Goal: Task Accomplishment & Management: Use online tool/utility

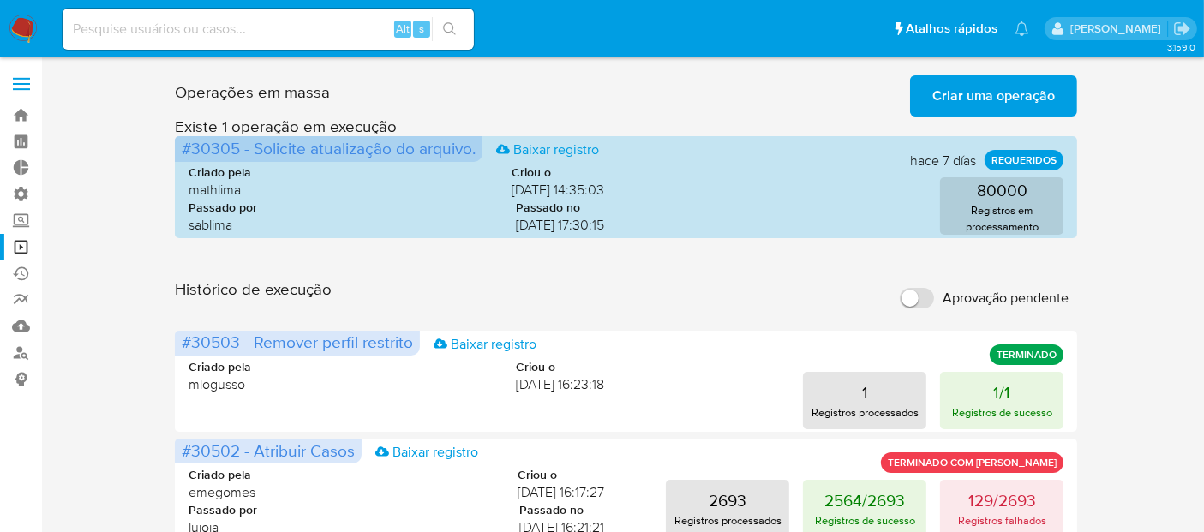
click at [1035, 88] on span "Criar uma operação" at bounding box center [994, 96] width 123 height 38
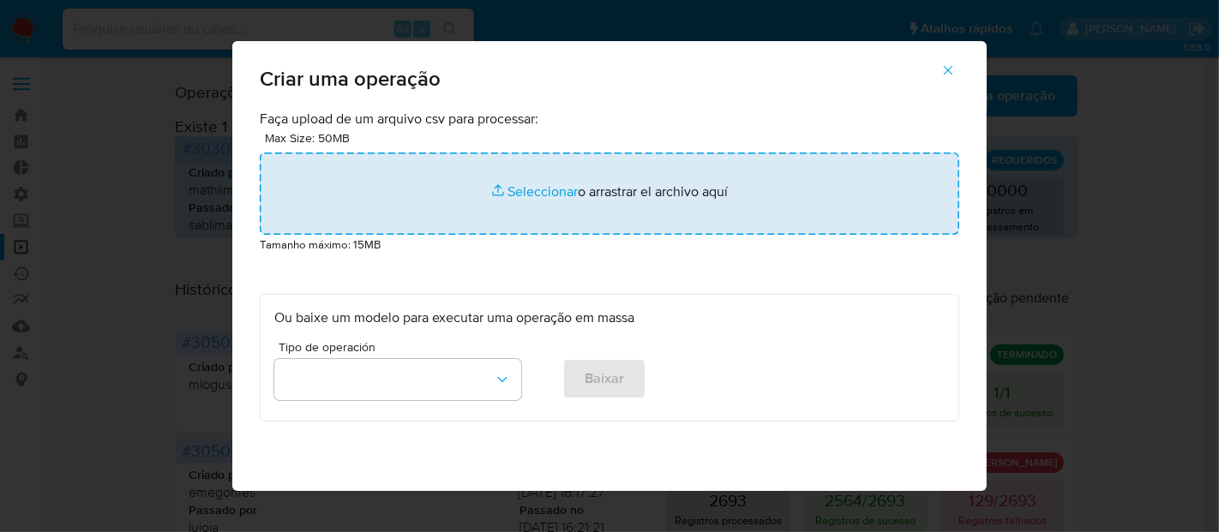
click at [549, 197] on input "file" at bounding box center [609, 194] width 699 height 82
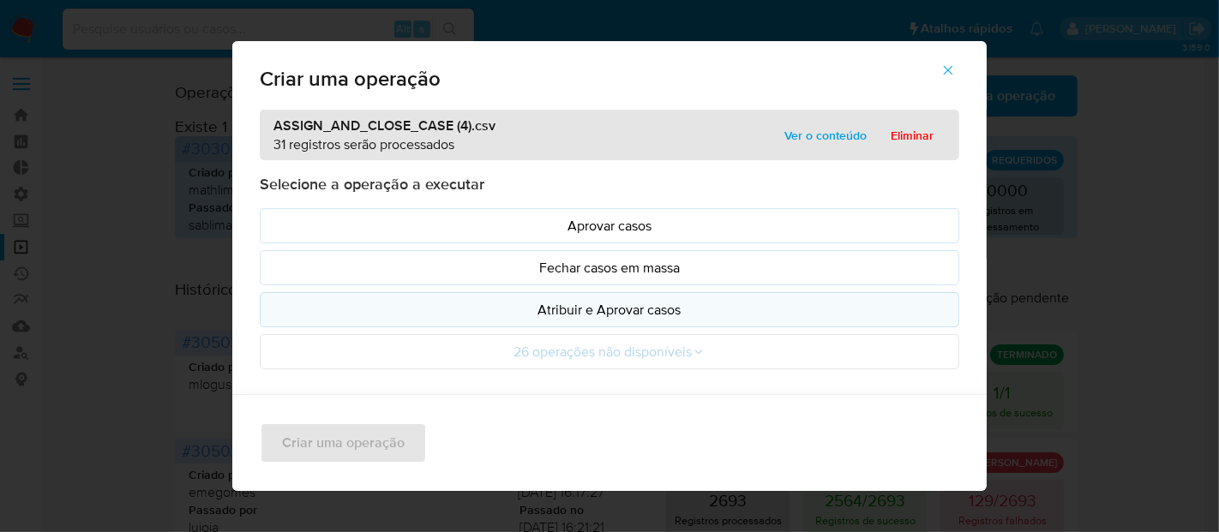
click at [597, 309] on p "Atribuir e Aprovar casos" at bounding box center [609, 310] width 670 height 20
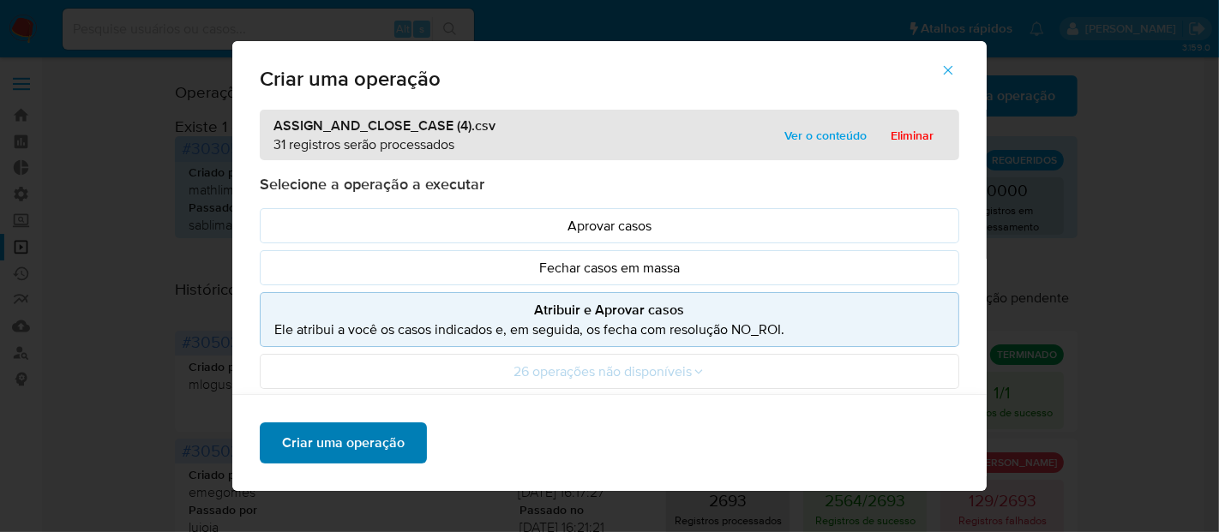
click at [339, 444] on span "Criar uma operação" at bounding box center [343, 443] width 123 height 38
click at [956, 70] on icon "button" at bounding box center [947, 70] width 15 height 15
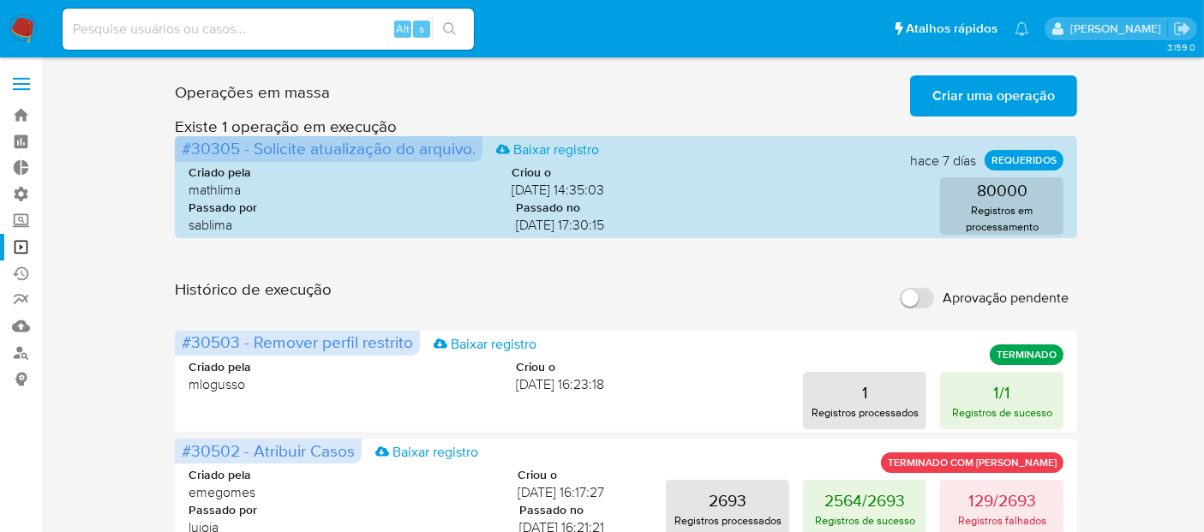
click at [555, 284] on div "Histórico de execução Aprovação pendente" at bounding box center [627, 298] width 904 height 38
click at [964, 89] on span "Criar uma operação" at bounding box center [994, 96] width 123 height 38
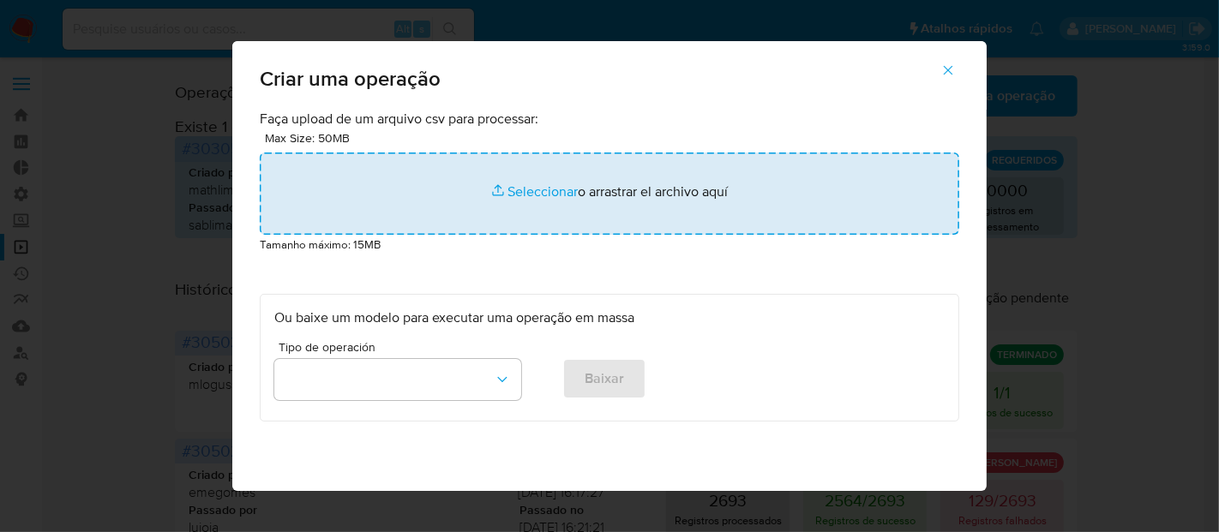
click at [548, 191] on input "file" at bounding box center [609, 194] width 699 height 82
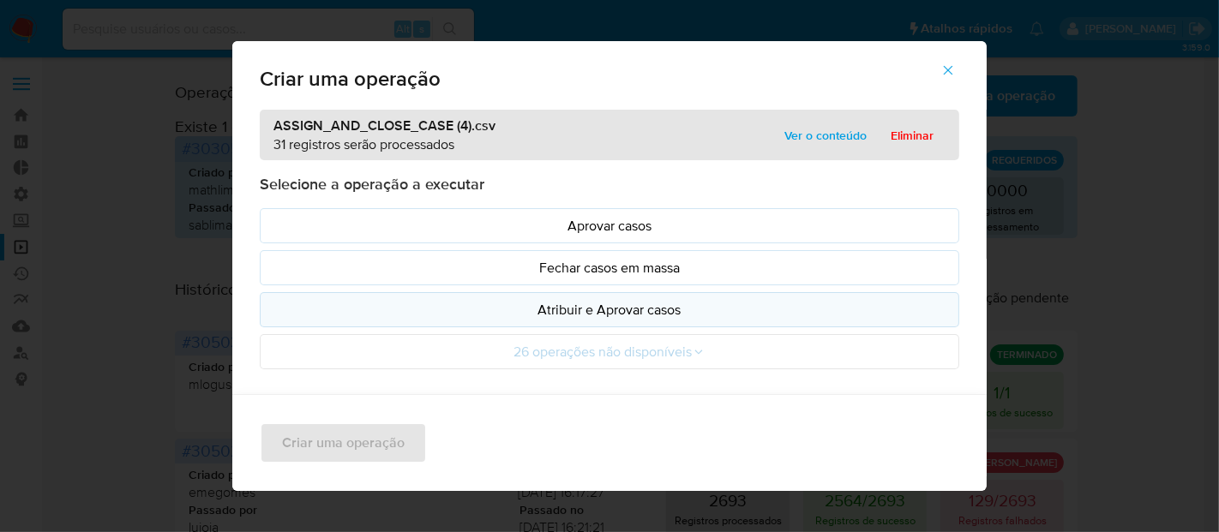
click at [611, 303] on p "Atribuir e Aprovar casos" at bounding box center [609, 310] width 670 height 20
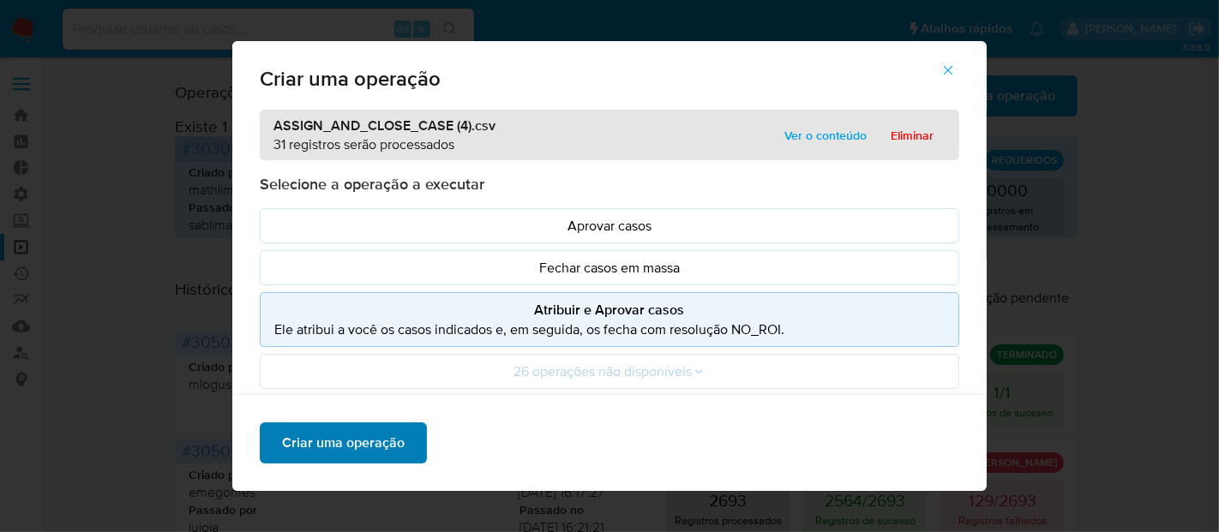
click at [359, 445] on span "Criar uma operação" at bounding box center [343, 443] width 123 height 38
click at [956, 69] on icon "button" at bounding box center [947, 70] width 15 height 15
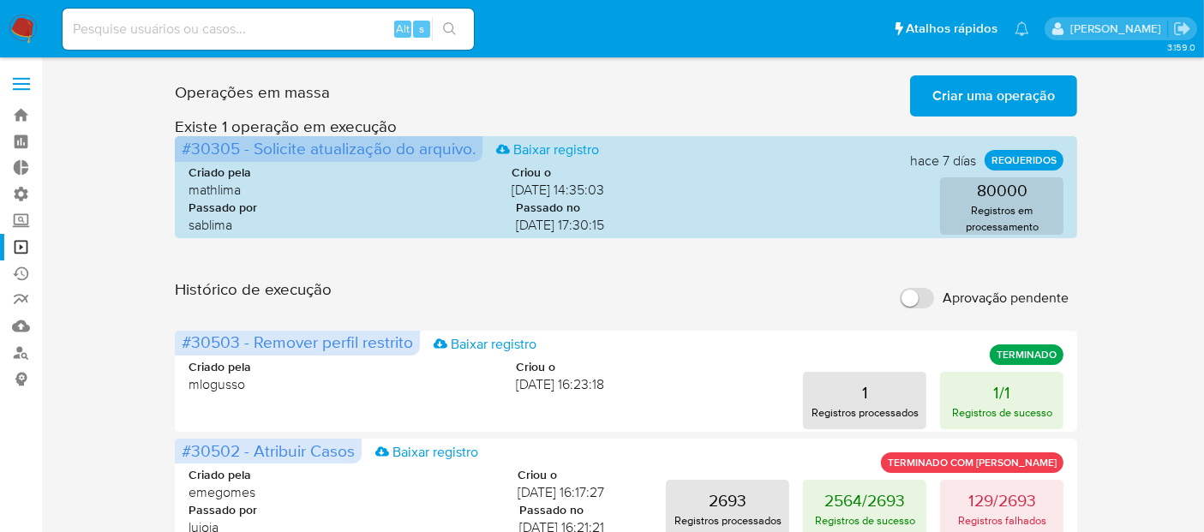
click at [1000, 99] on span "Criar uma operação" at bounding box center [994, 96] width 123 height 38
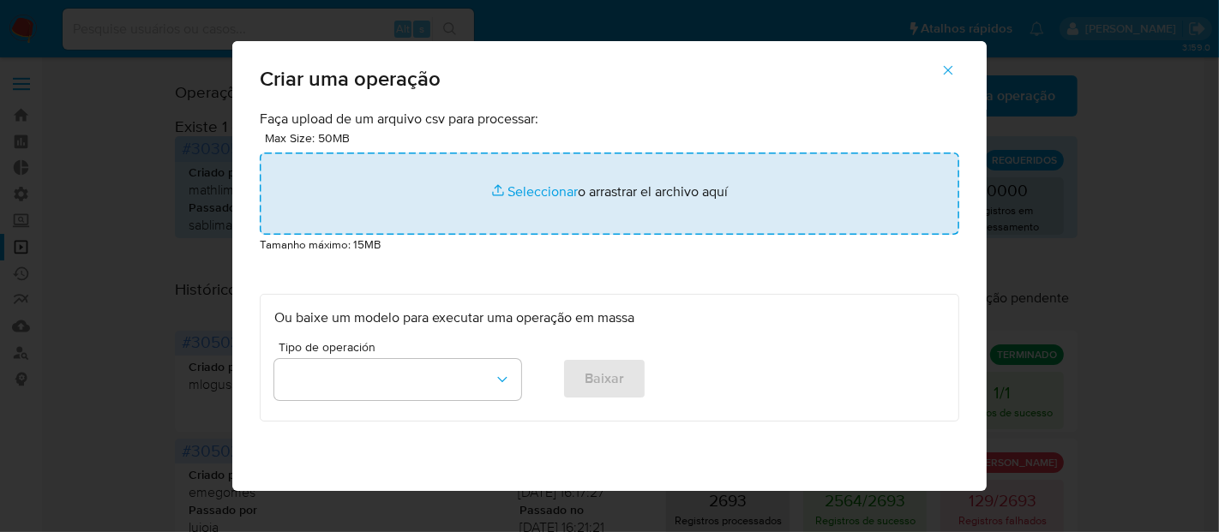
click at [549, 190] on input "file" at bounding box center [609, 194] width 699 height 82
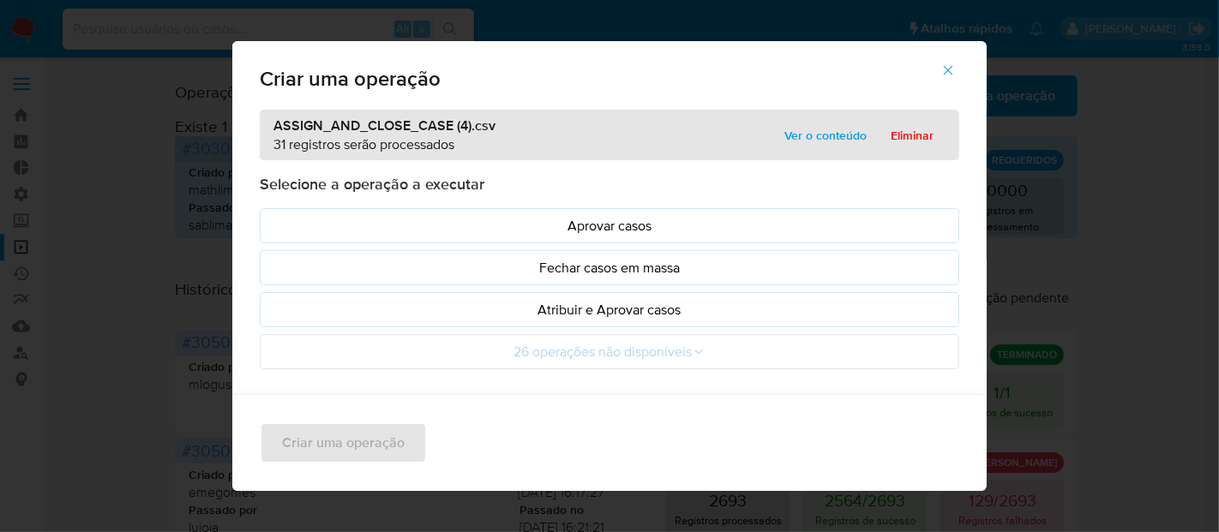
click at [952, 69] on icon "button" at bounding box center [947, 70] width 15 height 15
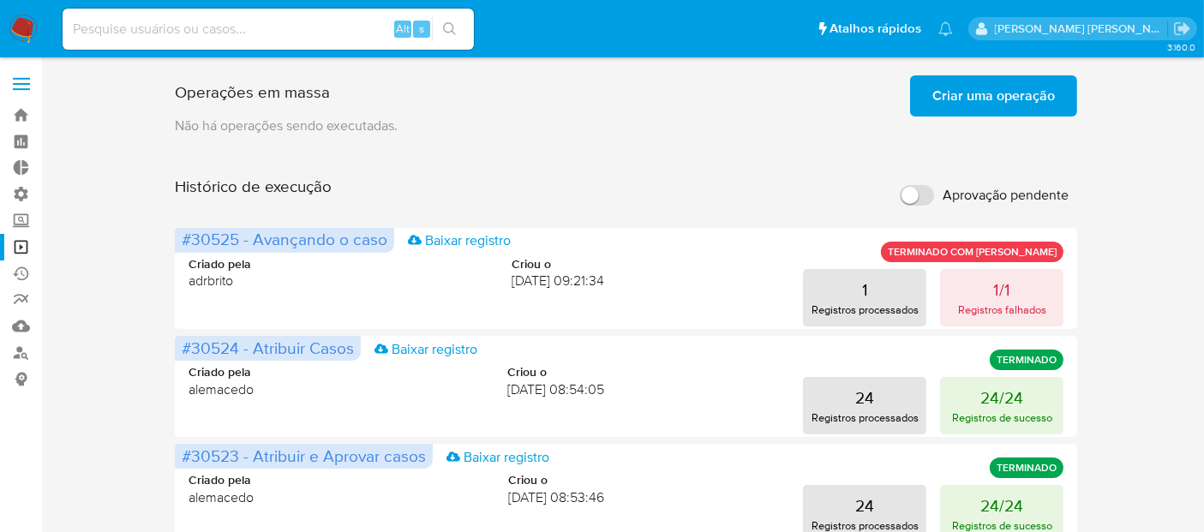
click at [947, 84] on span "Criar uma operação" at bounding box center [994, 96] width 123 height 38
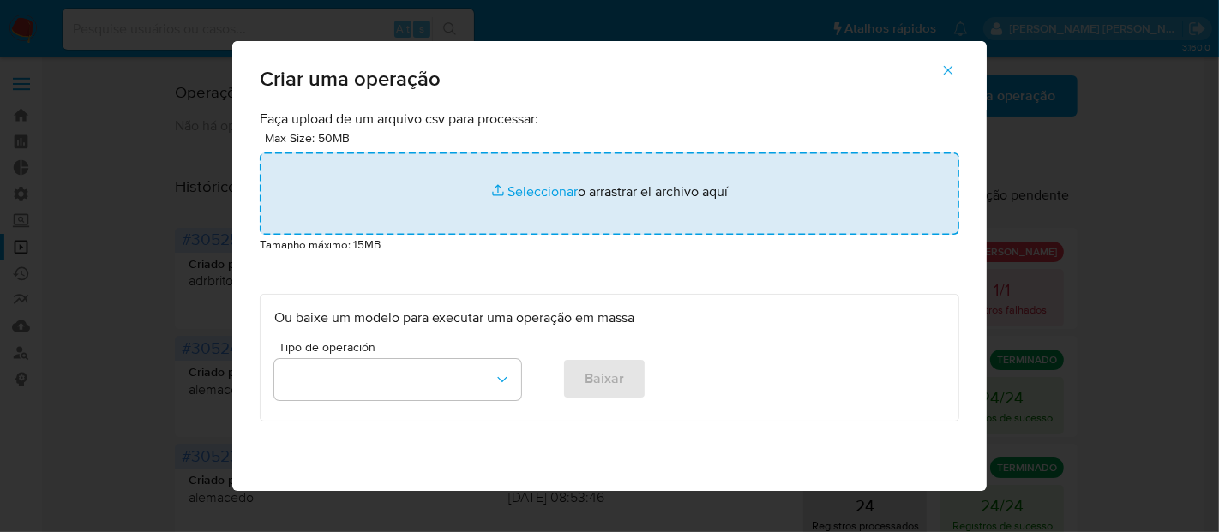
click at [553, 192] on input "file" at bounding box center [609, 194] width 699 height 82
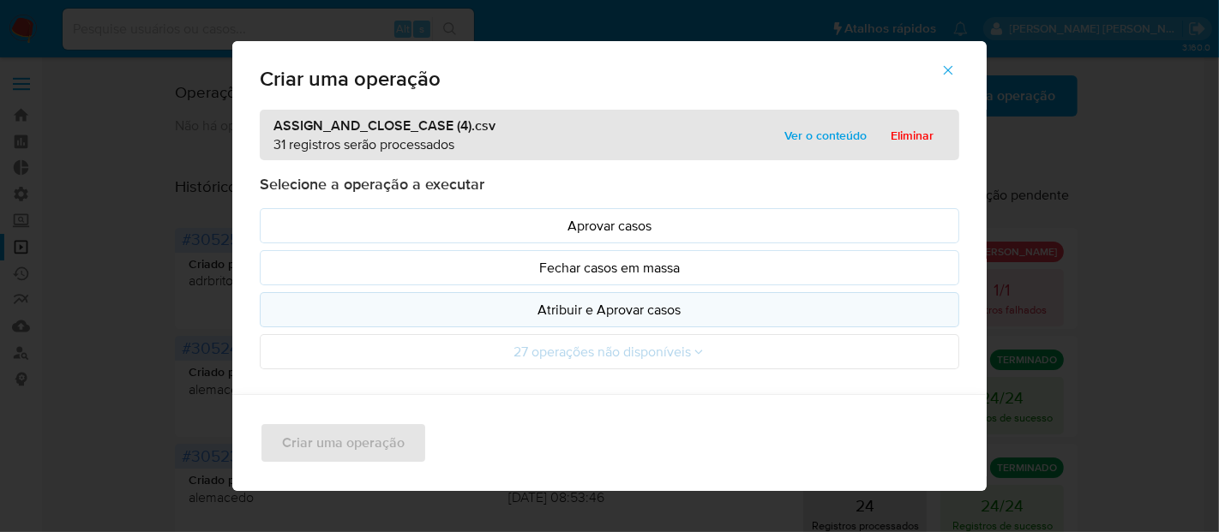
drag, startPoint x: 553, startPoint y: 192, endPoint x: 504, endPoint y: 305, distance: 123.3
click at [504, 305] on p "Atribuir e Aprovar casos" at bounding box center [609, 310] width 670 height 20
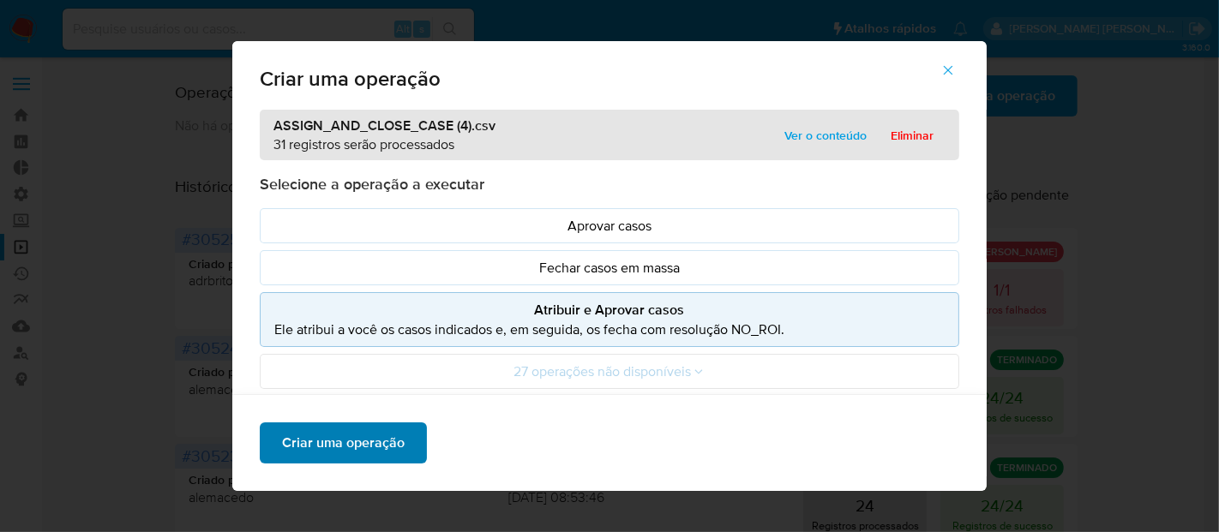
click at [362, 440] on span "Criar uma operação" at bounding box center [343, 443] width 123 height 38
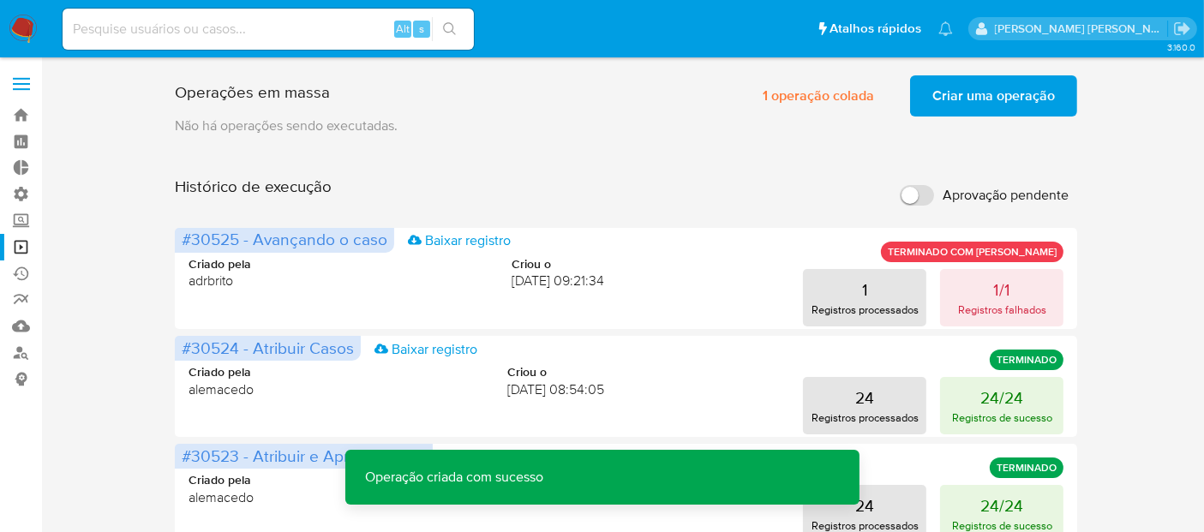
click at [943, 95] on span "Criar uma operação" at bounding box center [994, 96] width 123 height 38
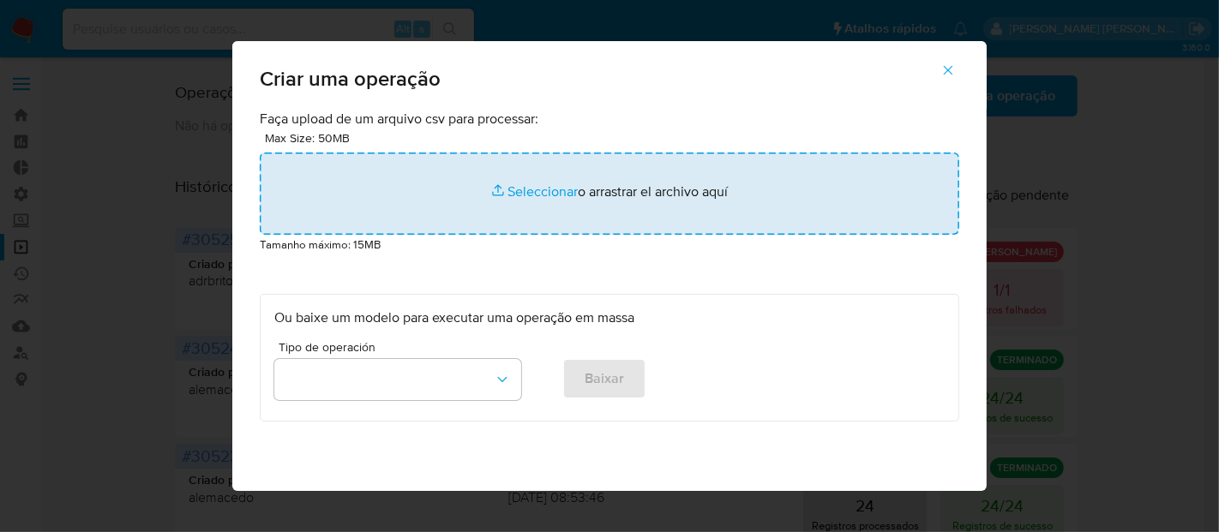
click at [549, 192] on input "file" at bounding box center [609, 194] width 699 height 82
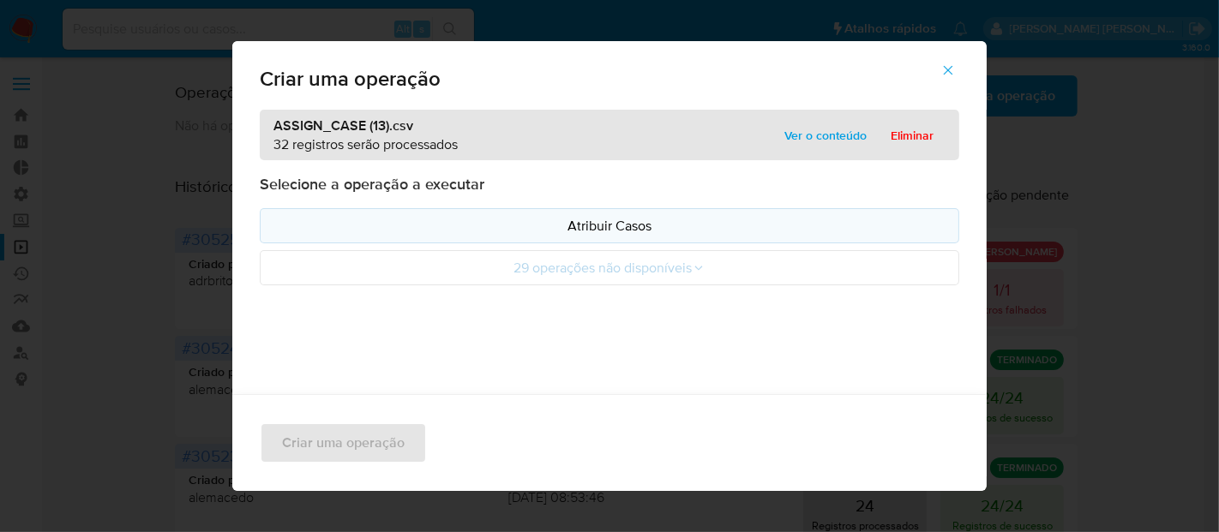
click at [479, 217] on p "Atribuir Casos" at bounding box center [609, 226] width 670 height 20
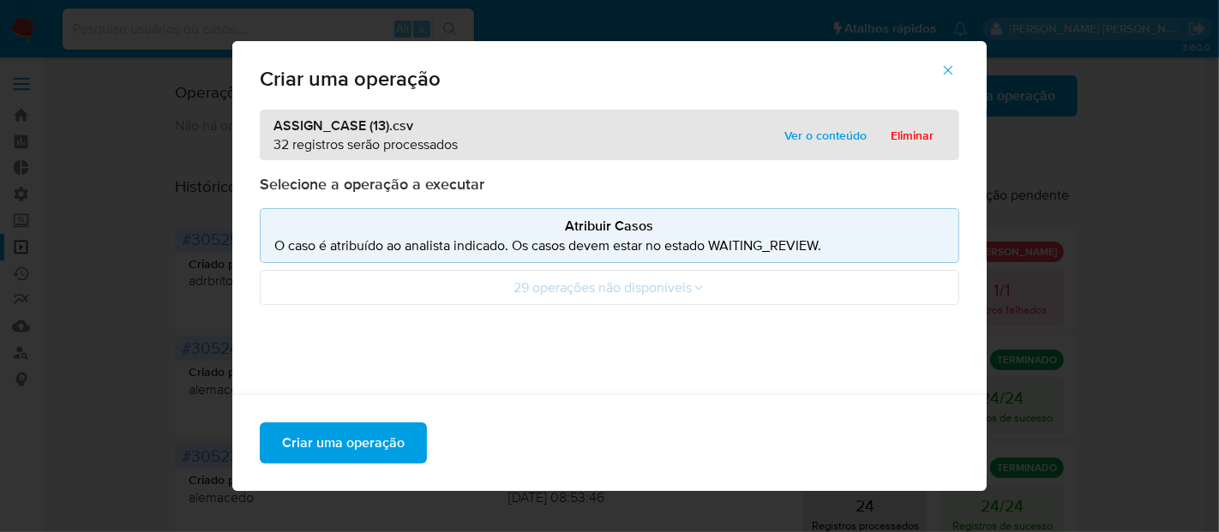
click at [953, 69] on icon "button" at bounding box center [947, 70] width 15 height 15
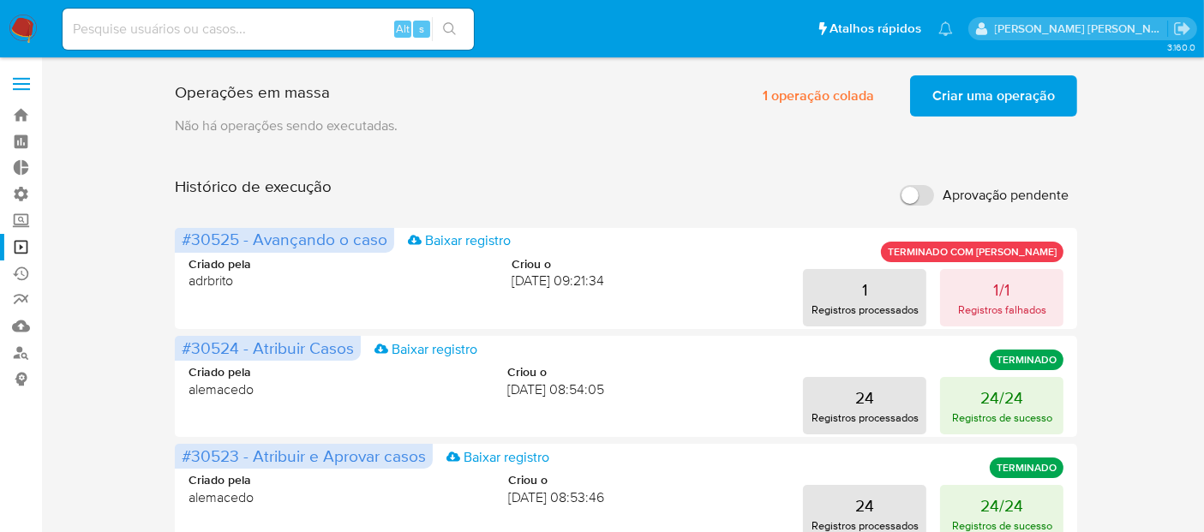
click at [954, 91] on span "Criar uma operação" at bounding box center [994, 96] width 123 height 38
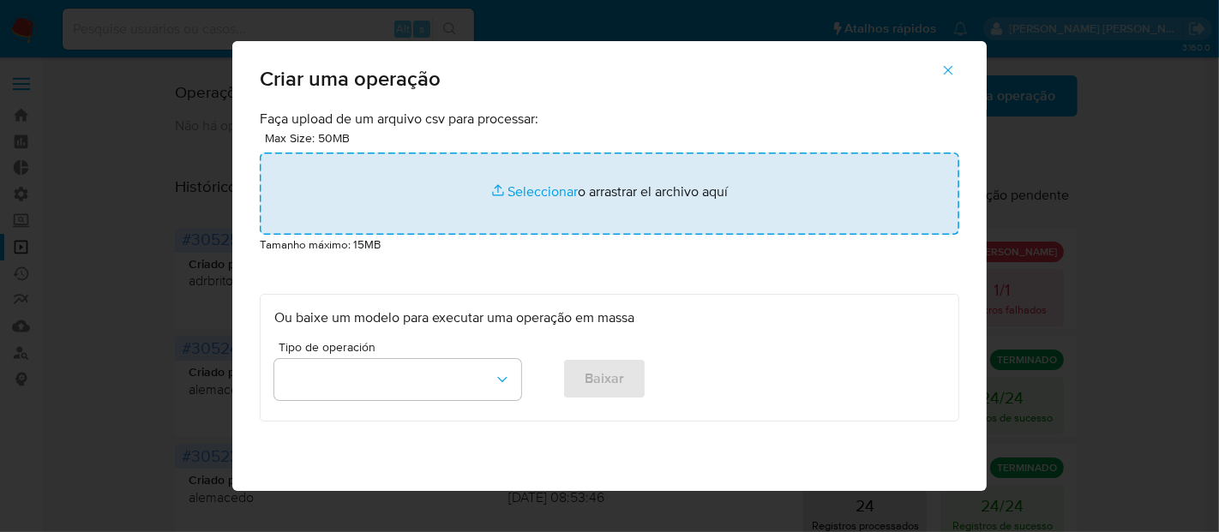
click at [555, 191] on input "file" at bounding box center [609, 194] width 699 height 82
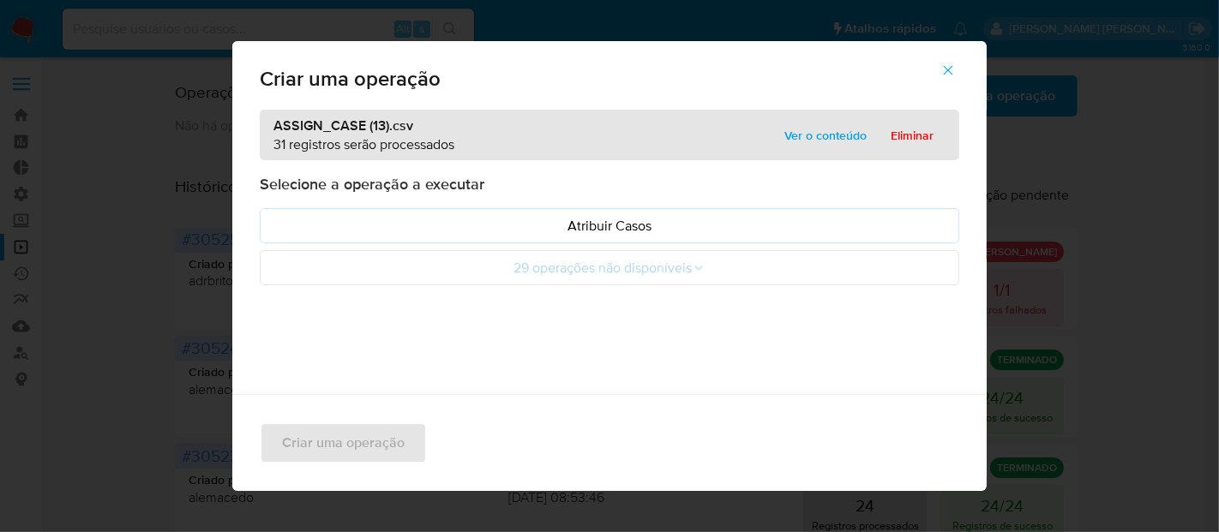
click at [492, 225] on p "Atribuir Casos" at bounding box center [609, 226] width 670 height 20
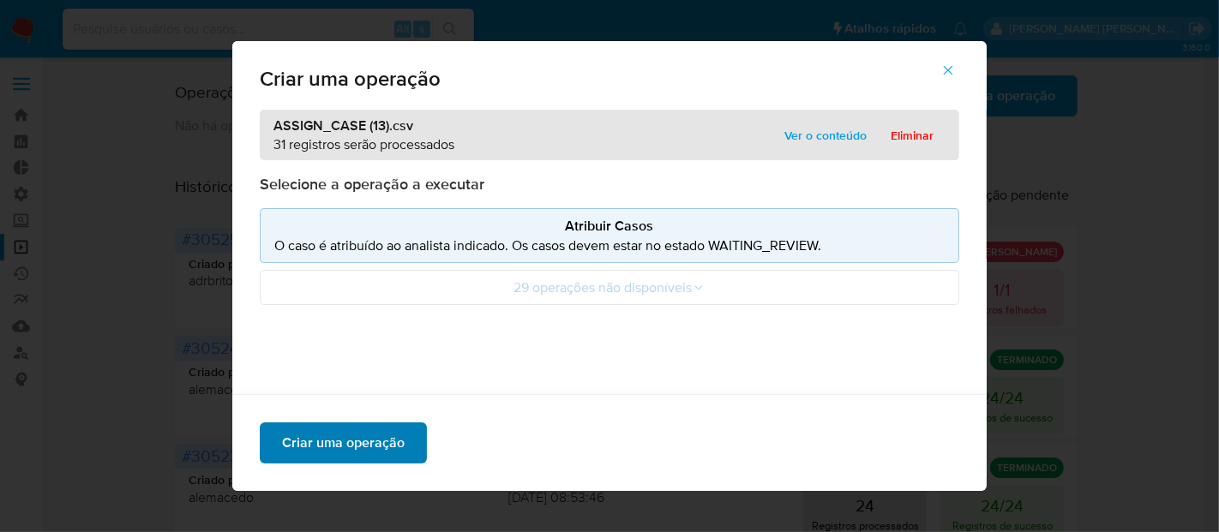
click at [381, 441] on span "Criar uma operação" at bounding box center [343, 443] width 123 height 38
